Goal: Use online tool/utility: Use online tool/utility

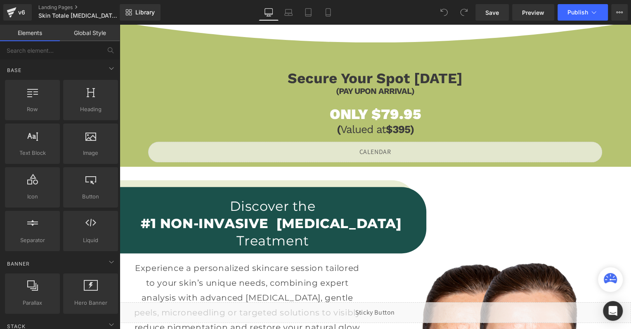
scroll to position [752, 0]
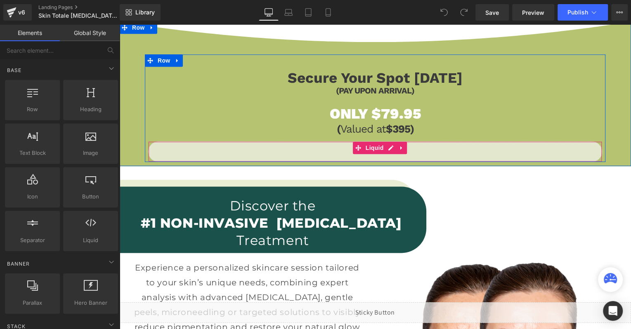
click at [383, 149] on div "Liquid" at bounding box center [375, 151] width 454 height 21
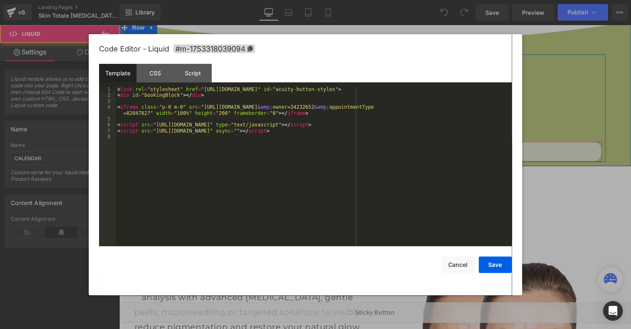
click at [394, 147] on div "Liquid" at bounding box center [375, 151] width 454 height 21
click at [398, 144] on div "< link rel = "stylesheet" href = "[URL][DOMAIN_NAME]" id = "acuity-button-style…" at bounding box center [313, 173] width 395 height 172
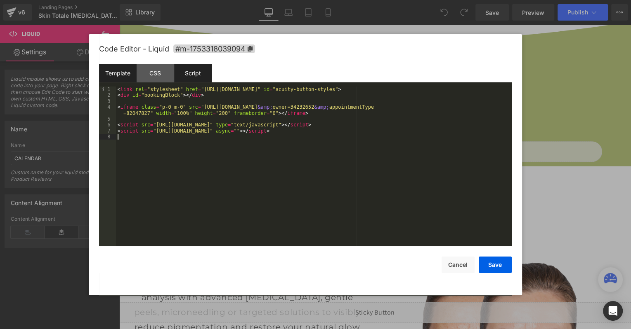
click at [198, 76] on div "Script" at bounding box center [193, 73] width 38 height 19
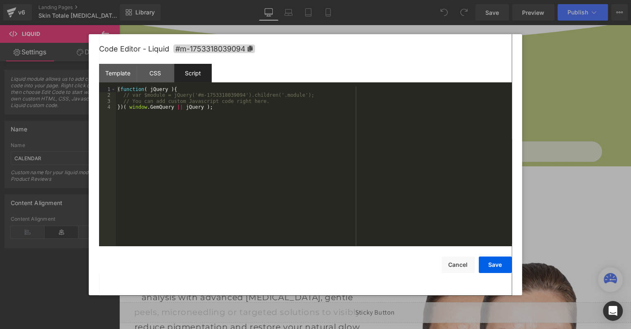
click at [208, 144] on div "( function ( jQuery ) { // var $module = jQuery('#m-1753318039094').children('.…" at bounding box center [313, 173] width 395 height 172
click at [126, 73] on div "Template" at bounding box center [118, 73] width 38 height 19
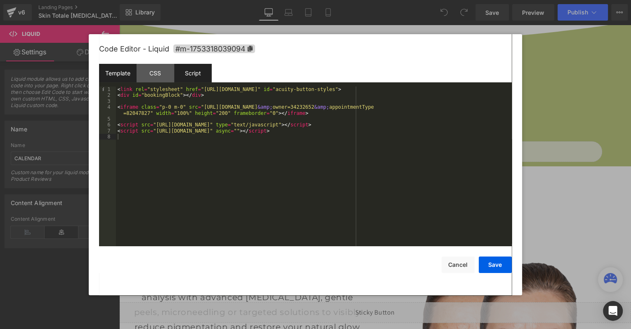
click at [207, 80] on div "Script" at bounding box center [193, 73] width 38 height 19
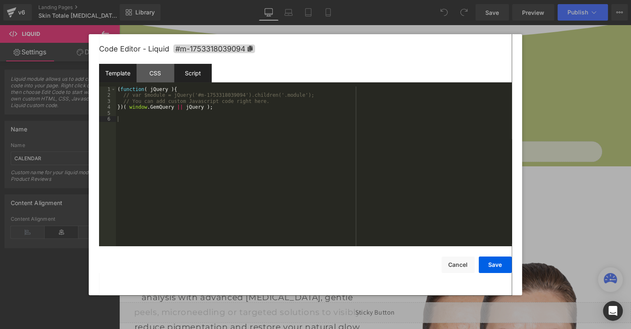
click at [111, 68] on div "Template" at bounding box center [118, 73] width 38 height 19
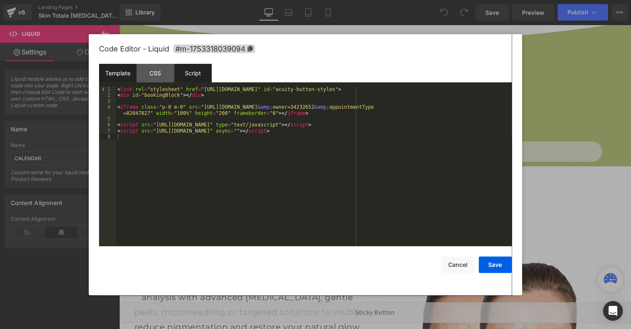
click at [185, 76] on div "Script" at bounding box center [193, 73] width 38 height 19
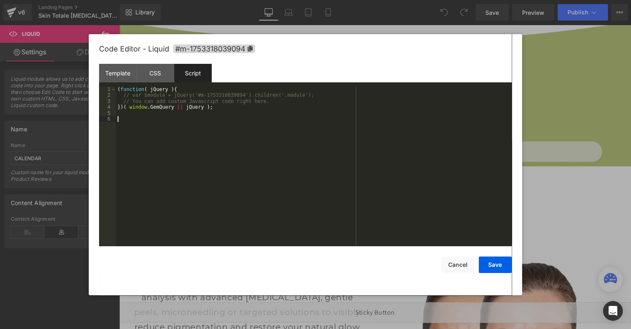
click at [196, 138] on div "( function ( jQuery ) { // var $module = jQuery('#m-1753318039094').children('.…" at bounding box center [313, 173] width 395 height 172
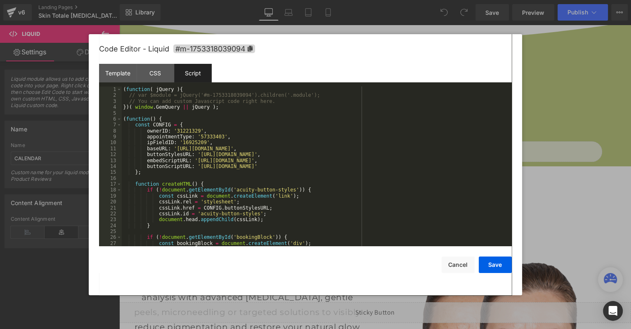
scroll to position [0, 0]
click at [115, 74] on div "Template" at bounding box center [118, 73] width 38 height 19
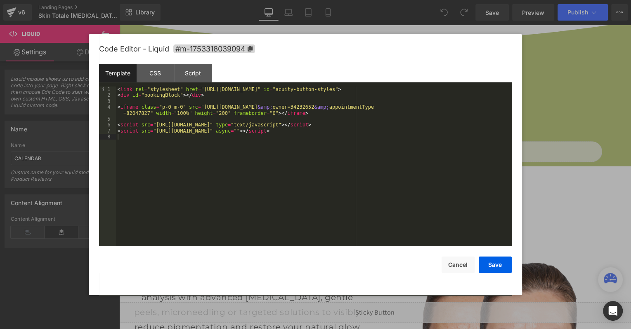
click at [431, 108] on div "< link rel = "stylesheet" href = "[URL][DOMAIN_NAME]" id = "acuity-button-style…" at bounding box center [313, 173] width 395 height 172
click at [195, 75] on div "Script" at bounding box center [193, 73] width 38 height 19
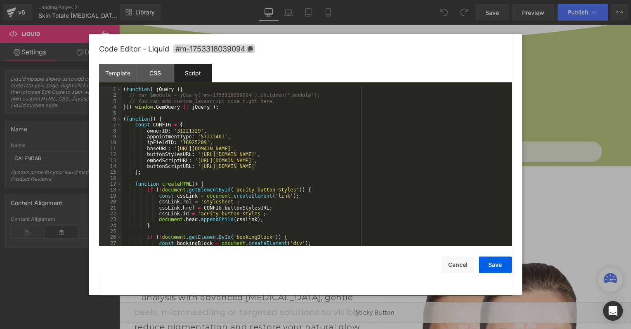
click at [195, 131] on div "( function ( jQuery ) { // var $module = jQuery('#m-1753318039094').children('.…" at bounding box center [315, 173] width 387 height 172
click at [166, 77] on div "CSS" at bounding box center [155, 73] width 38 height 19
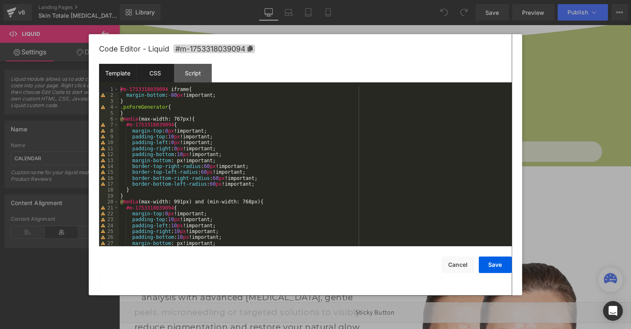
click at [120, 75] on div "Template" at bounding box center [118, 73] width 38 height 19
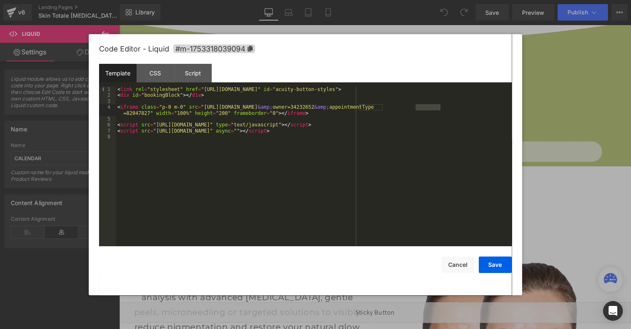
click at [141, 116] on div "< link rel = "stylesheet" href = "[URL][DOMAIN_NAME]" id = "acuity-button-style…" at bounding box center [313, 173] width 395 height 172
click at [182, 81] on div "Script" at bounding box center [193, 73] width 38 height 19
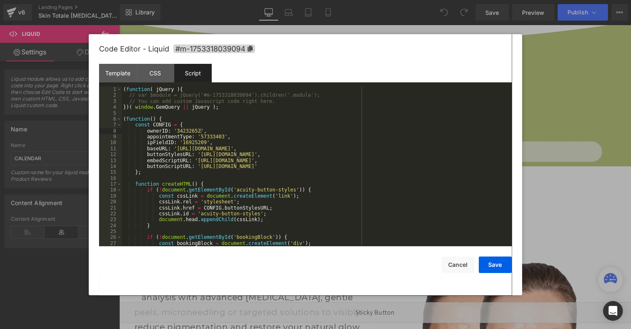
click at [213, 138] on div "( function ( jQuery ) { // var $module = jQuery('#m-1753318039094').children('.…" at bounding box center [315, 173] width 387 height 172
click at [192, 144] on div "( function ( jQuery ) { // var $module = jQuery('#m-1753318039094').children('.…" at bounding box center [315, 173] width 387 height 172
click at [232, 142] on div "( function ( jQuery ) { // var $module = jQuery('#m-1753318039094').children('.…" at bounding box center [315, 173] width 387 height 172
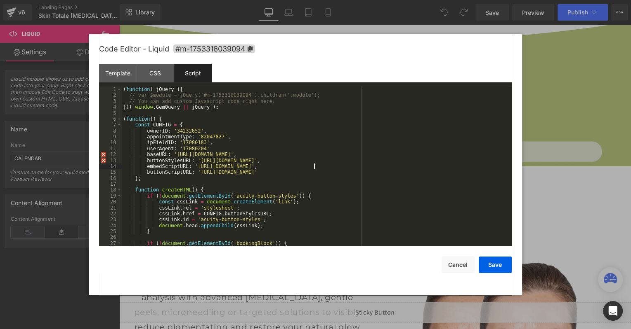
click at [313, 167] on div "( function ( jQuery ) { // var $module = jQuery('#m-1753318039094').children('.…" at bounding box center [315, 173] width 387 height 172
click at [228, 149] on div "( function ( jQuery ) { // var $module = jQuery('#m-1753318039094').children('.…" at bounding box center [315, 173] width 387 height 172
click at [254, 199] on div "( function ( jQuery ) { // var $module = jQuery('#m-1753318039094').children('.…" at bounding box center [315, 173] width 387 height 172
click at [164, 142] on div "( function ( jQuery ) { // var $module = jQuery('#m-1753318039094').children('.…" at bounding box center [315, 173] width 387 height 172
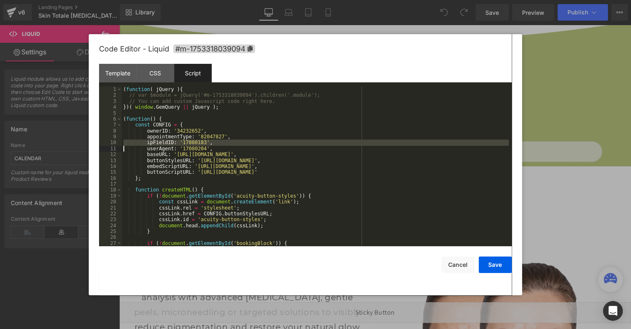
click at [164, 142] on div "( function ( jQuery ) { // var $module = jQuery('#m-1753318039094').children('.…" at bounding box center [315, 173] width 387 height 172
click at [193, 141] on div "( function ( jQuery ) { // var $module = jQuery('#m-1753318039094').children('.…" at bounding box center [315, 173] width 387 height 172
click at [166, 146] on div "( function ( jQuery ) { // var $module = jQuery('#m-1753318039094').children('.…" at bounding box center [315, 173] width 387 height 172
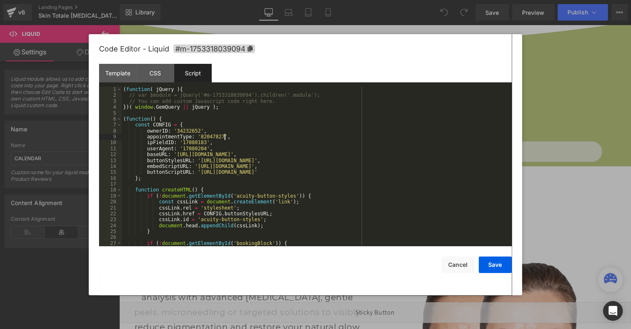
click at [224, 136] on div "( function ( jQuery ) { // var $module = jQuery('#m-1753318039094').children('.…" at bounding box center [315, 173] width 387 height 172
click at [369, 127] on div "( function ( jQuery ) { // var $module = jQuery('#m-1753318039094').children('.…" at bounding box center [315, 173] width 387 height 172
click at [367, 150] on div "( function ( jQuery ) { // var $module = jQuery('#m-1753318039094').children('.…" at bounding box center [315, 173] width 387 height 172
click at [411, 72] on div "Template CSS Script Data" at bounding box center [305, 75] width 412 height 23
click at [372, 151] on div "( function ( jQuery ) { // var $module = jQuery('#m-1753318039094').children('.…" at bounding box center [315, 173] width 387 height 172
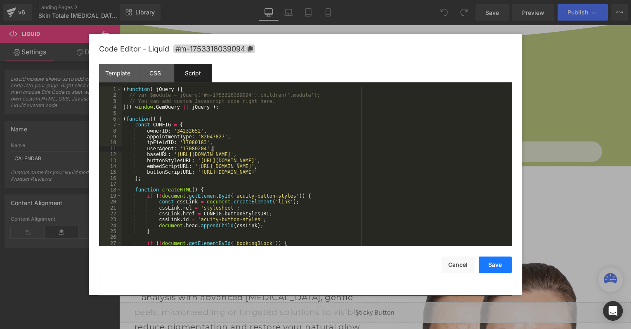
click at [496, 267] on button "Save" at bounding box center [494, 265] width 33 height 16
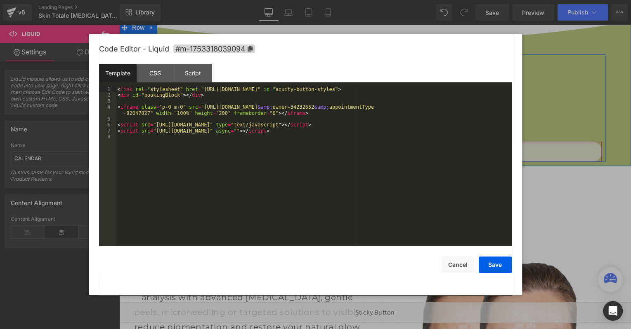
click at [389, 150] on div "Liquid" at bounding box center [375, 151] width 454 height 21
click at [281, 114] on div "< link rel = "stylesheet" href = "[URL][DOMAIN_NAME]" id = "acuity-button-style…" at bounding box center [313, 173] width 395 height 172
click at [178, 73] on div "Script" at bounding box center [193, 73] width 38 height 19
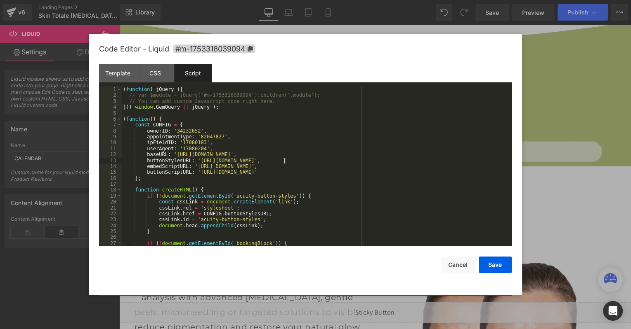
click at [283, 158] on div "( function ( jQuery ) { // var $module = jQuery('#m-1753318039094').children('.…" at bounding box center [315, 173] width 387 height 172
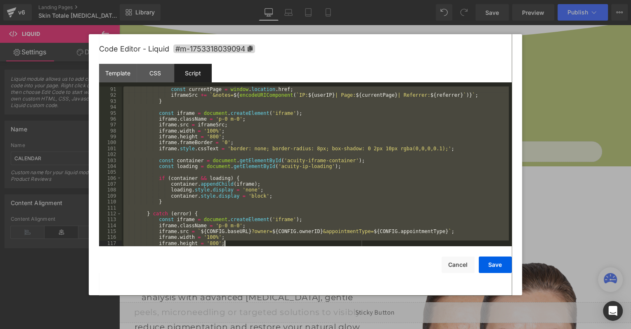
scroll to position [693, 0]
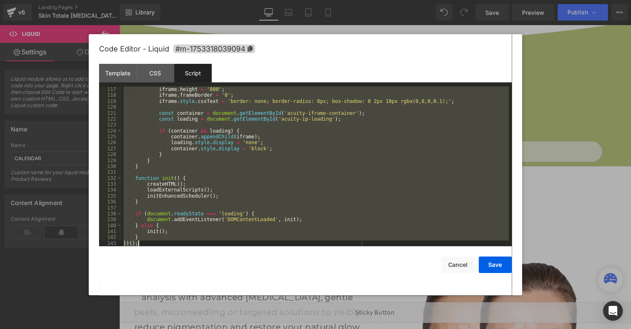
drag, startPoint x: 123, startPoint y: 118, endPoint x: 424, endPoint y: 304, distance: 353.8
click at [424, 304] on body "You are previewing how the will restyle your page. You can not edit Elements in…" at bounding box center [315, 164] width 631 height 329
click at [257, 197] on div "iframe . height = '800' ; iframe . frameBorder = '0' ; iframe . style . cssText…" at bounding box center [315, 173] width 387 height 172
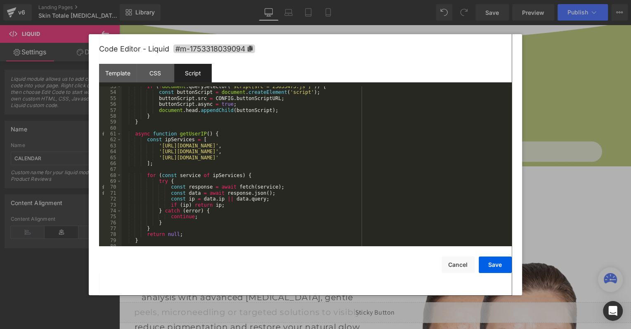
scroll to position [0, 0]
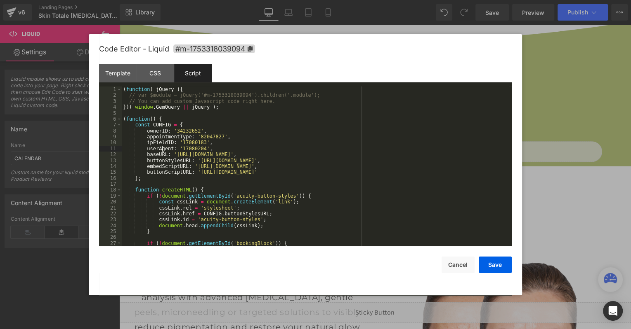
click at [163, 148] on div "( function ( jQuery ) { // var $module = jQuery('#m-1753318039094').children('.…" at bounding box center [315, 173] width 387 height 172
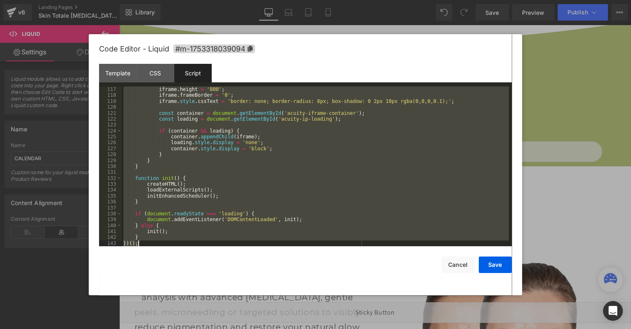
scroll to position [693, 0]
drag, startPoint x: 122, startPoint y: 119, endPoint x: 346, endPoint y: 342, distance: 316.1
click at [346, 329] on html "You are previewing how the will restyle your page. You can not edit Elements in…" at bounding box center [315, 164] width 631 height 329
click at [346, 258] on div "Save Cancel" at bounding box center [305, 260] width 412 height 27
click at [340, 214] on div "iframe . height = '800' ; iframe . frameBorder = '0' ; iframe . style . cssText…" at bounding box center [315, 173] width 387 height 172
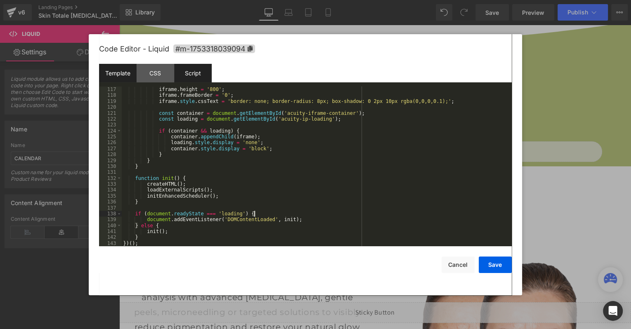
click at [108, 74] on div "Template" at bounding box center [118, 73] width 38 height 19
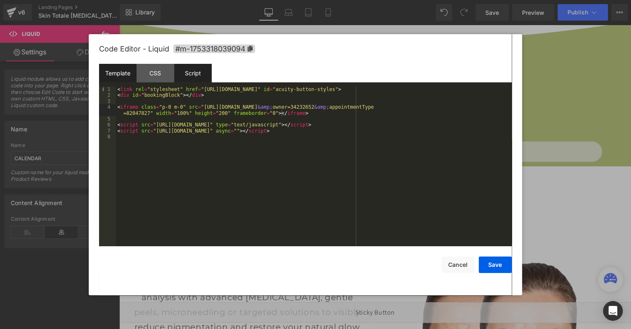
click at [199, 80] on div "Script" at bounding box center [193, 73] width 38 height 19
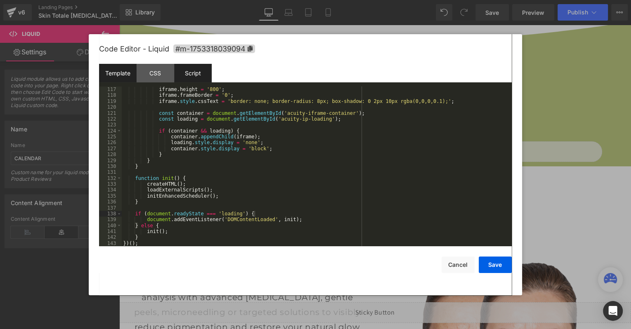
click at [120, 73] on div "Template" at bounding box center [118, 73] width 38 height 19
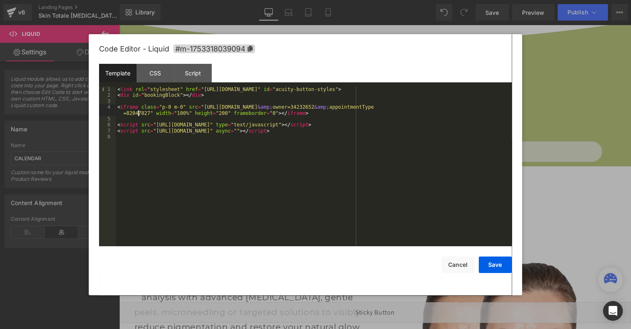
click at [137, 113] on div "< link rel = "stylesheet" href = "[URL][DOMAIN_NAME]" id = "acuity-button-style…" at bounding box center [313, 173] width 395 height 172
click at [208, 73] on div "Script" at bounding box center [193, 73] width 38 height 19
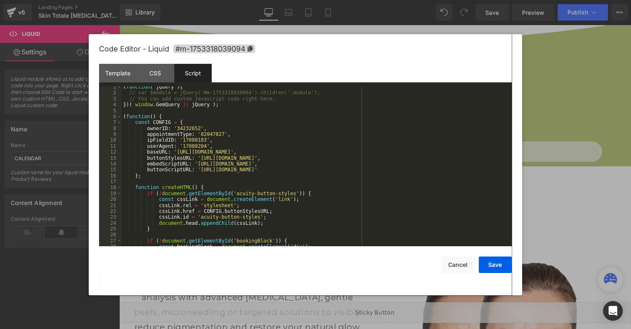
scroll to position [3, 0]
click at [220, 134] on div "( function ( jQuery ) { // var $module = jQuery('#m-1753318039094').children('.…" at bounding box center [315, 169] width 387 height 172
click at [162, 140] on div "( function ( jQuery ) { // var $module = jQuery('#m-1753318039094').children('.…" at bounding box center [315, 169] width 387 height 172
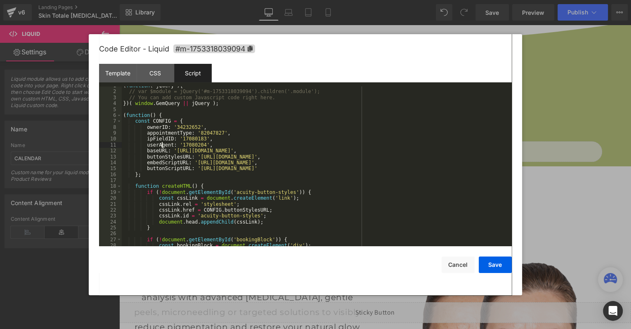
click at [162, 147] on div "( function ( jQuery ) { // var $module = jQuery('#m-1753318039094').children('.…" at bounding box center [315, 169] width 387 height 172
click at [194, 145] on div "( function ( jQuery ) { // var $module = jQuery('#m-1753318039094').children('.…" at bounding box center [315, 169] width 387 height 172
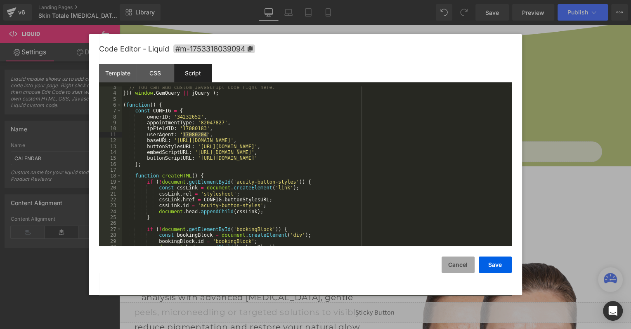
click at [463, 266] on button "Cancel" at bounding box center [457, 265] width 33 height 16
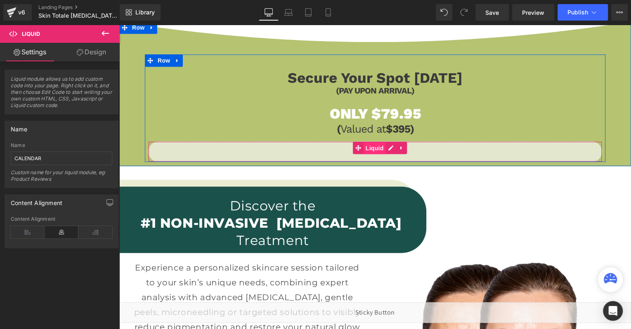
click at [384, 150] on span "Liquid" at bounding box center [374, 148] width 22 height 12
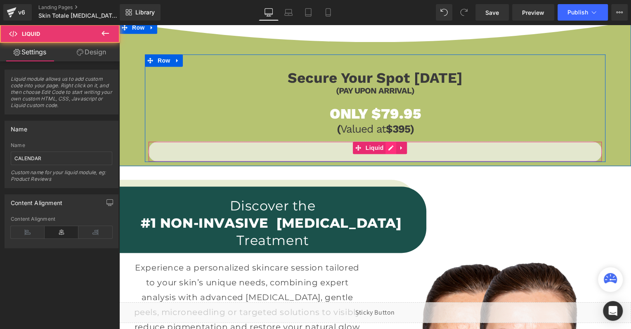
click at [386, 152] on div "Liquid" at bounding box center [375, 151] width 454 height 21
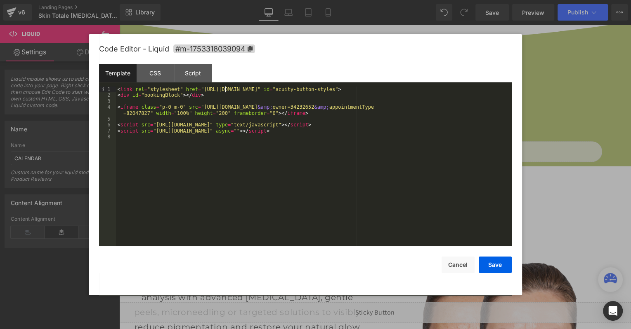
click at [225, 87] on div "< link rel = "stylesheet" href = "[URL][DOMAIN_NAME]" id = "acuity-button-style…" at bounding box center [313, 173] width 395 height 172
click at [184, 126] on div "< link rel = "stylesheet" href = "[URL][DOMAIN_NAME]" id = "acuity-button-style…" at bounding box center [313, 173] width 395 height 172
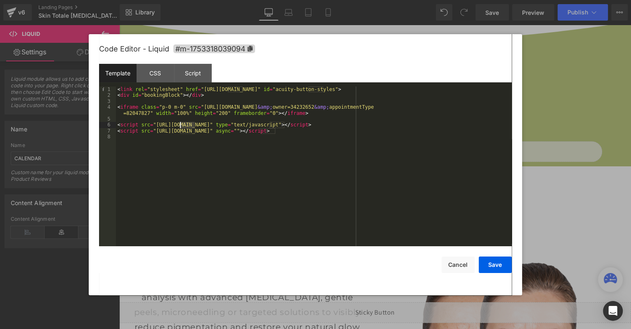
click at [184, 126] on div "< link rel = "stylesheet" href = "[URL][DOMAIN_NAME]" id = "acuity-button-style…" at bounding box center [313, 173] width 395 height 172
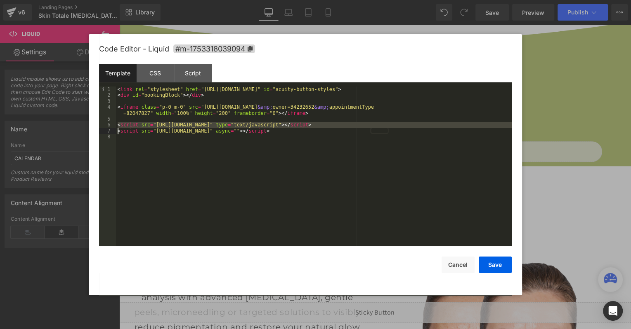
click at [184, 126] on div "< link rel = "stylesheet" href = "[URL][DOMAIN_NAME]" id = "acuity-button-style…" at bounding box center [313, 173] width 395 height 172
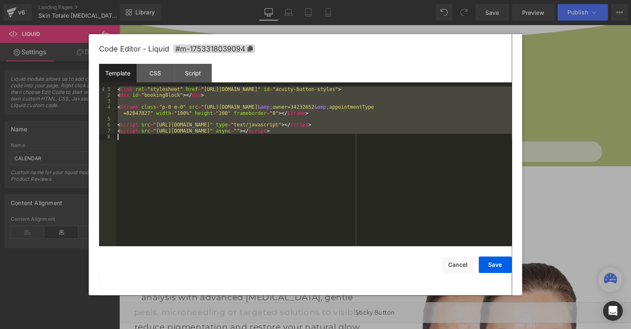
click at [222, 115] on div "< link rel = "stylesheet" href = "[URL][DOMAIN_NAME]" id = "acuity-button-style…" at bounding box center [313, 173] width 395 height 172
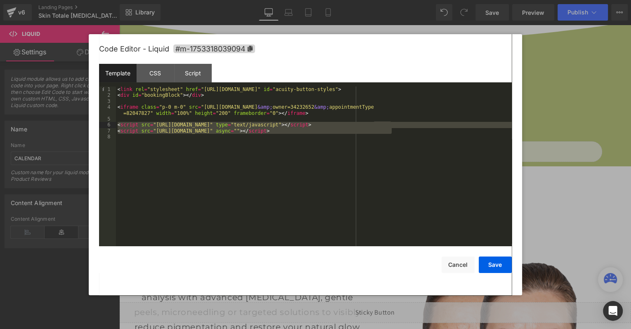
drag, startPoint x: 415, startPoint y: 134, endPoint x: 138, endPoint y: 124, distance: 277.3
click at [116, 125] on div "< link rel = "stylesheet" href = "[URL][DOMAIN_NAME]" id = "acuity-button-style…" at bounding box center [313, 173] width 395 height 172
